Goal: Task Accomplishment & Management: Manage account settings

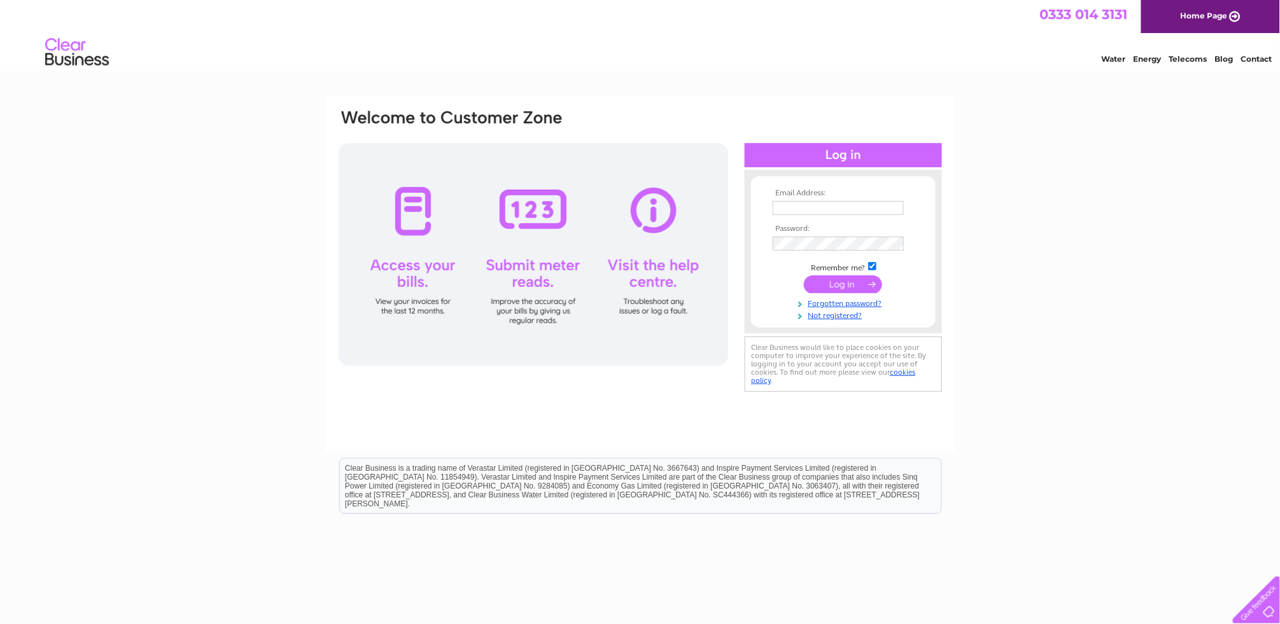
type input "kirstier@mtm.ltd.uk"
click at [834, 279] on input "submit" at bounding box center [843, 285] width 78 height 18
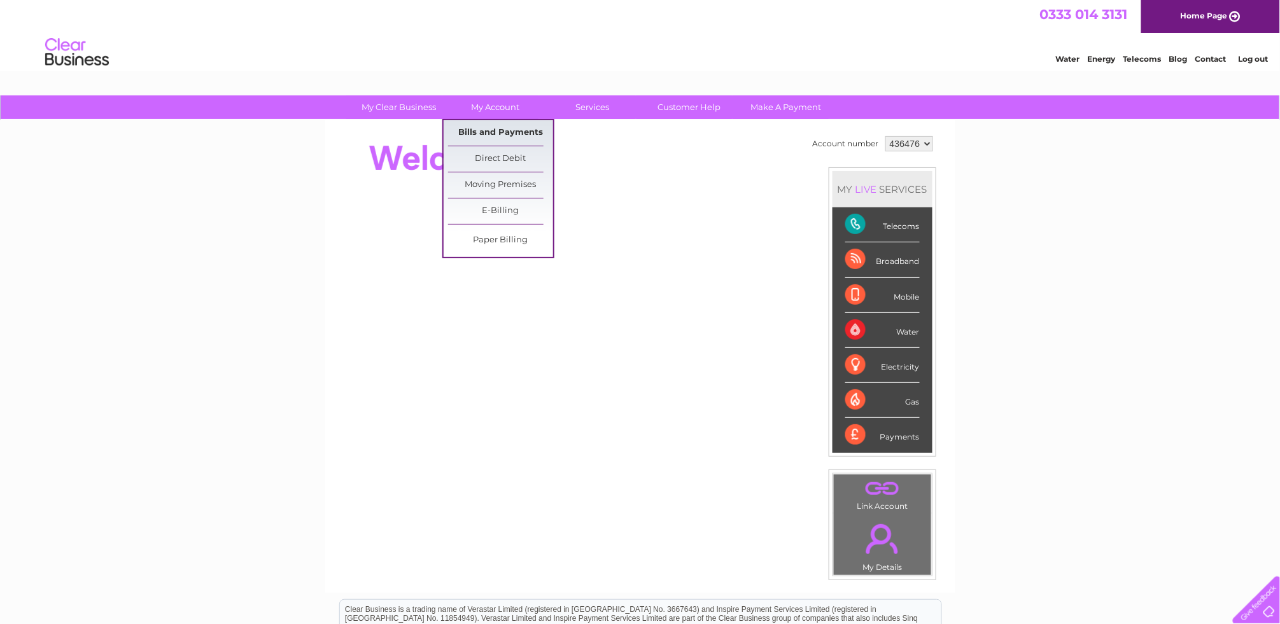
click at [502, 127] on link "Bills and Payments" at bounding box center [500, 132] width 105 height 25
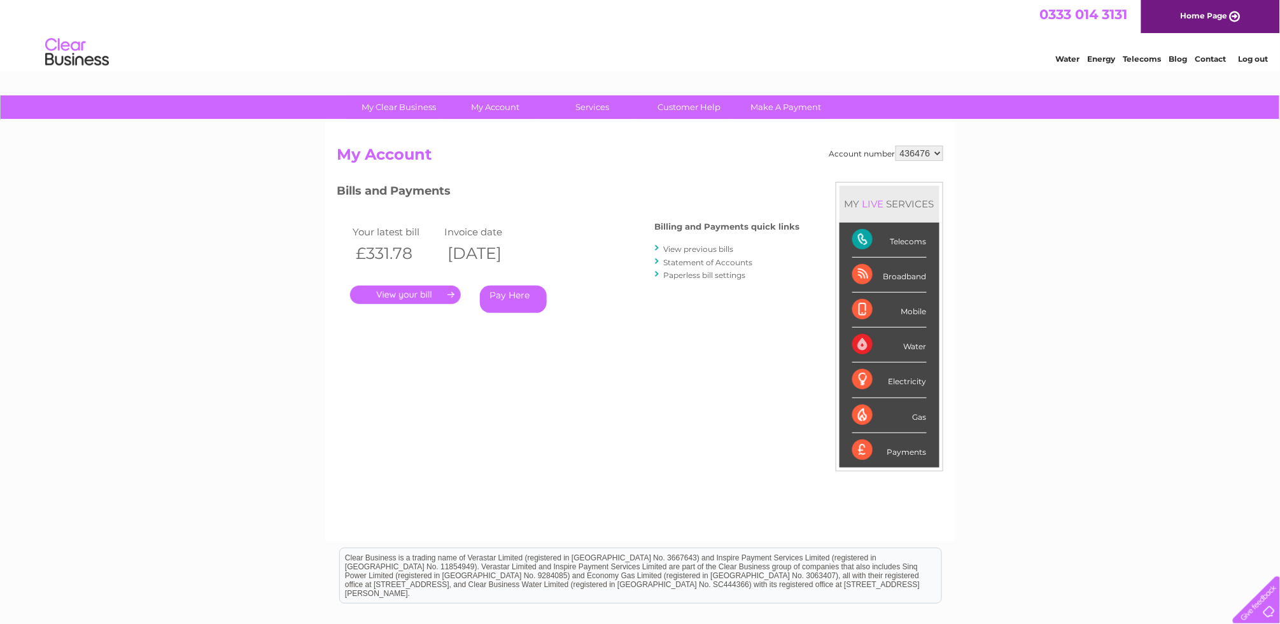
click at [417, 295] on link "." at bounding box center [405, 295] width 111 height 18
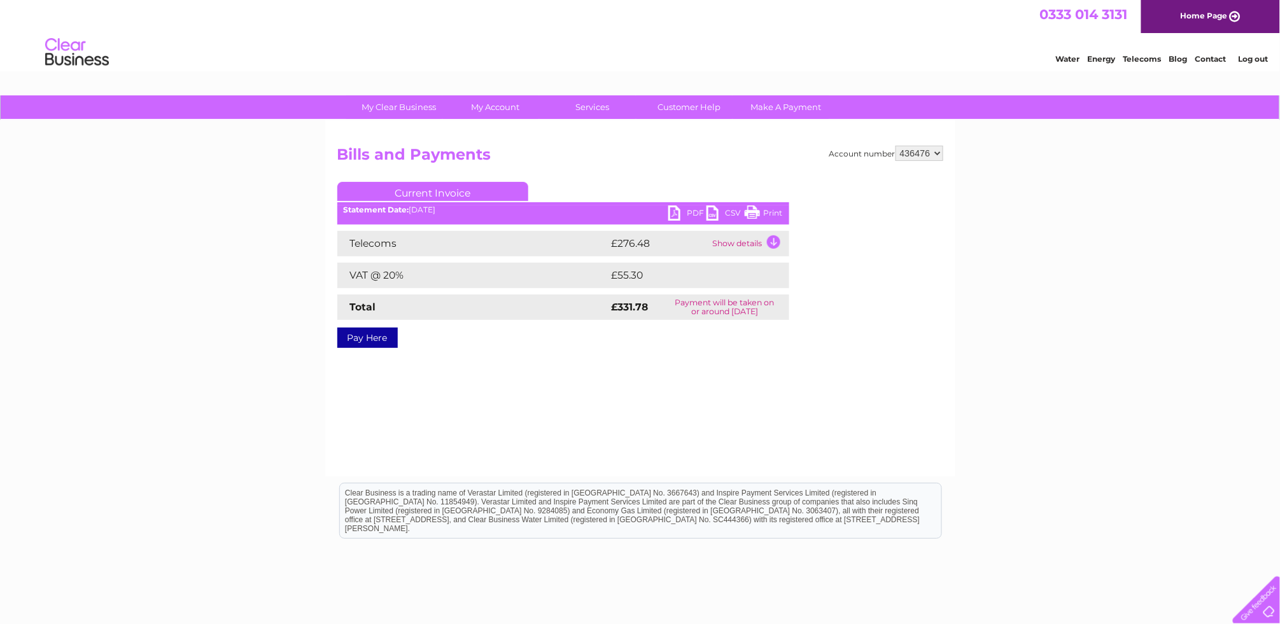
click at [673, 214] on link "PDF" at bounding box center [687, 215] width 38 height 18
click at [1260, 60] on link "Log out" at bounding box center [1253, 59] width 30 height 10
